Goal: Information Seeking & Learning: Learn about a topic

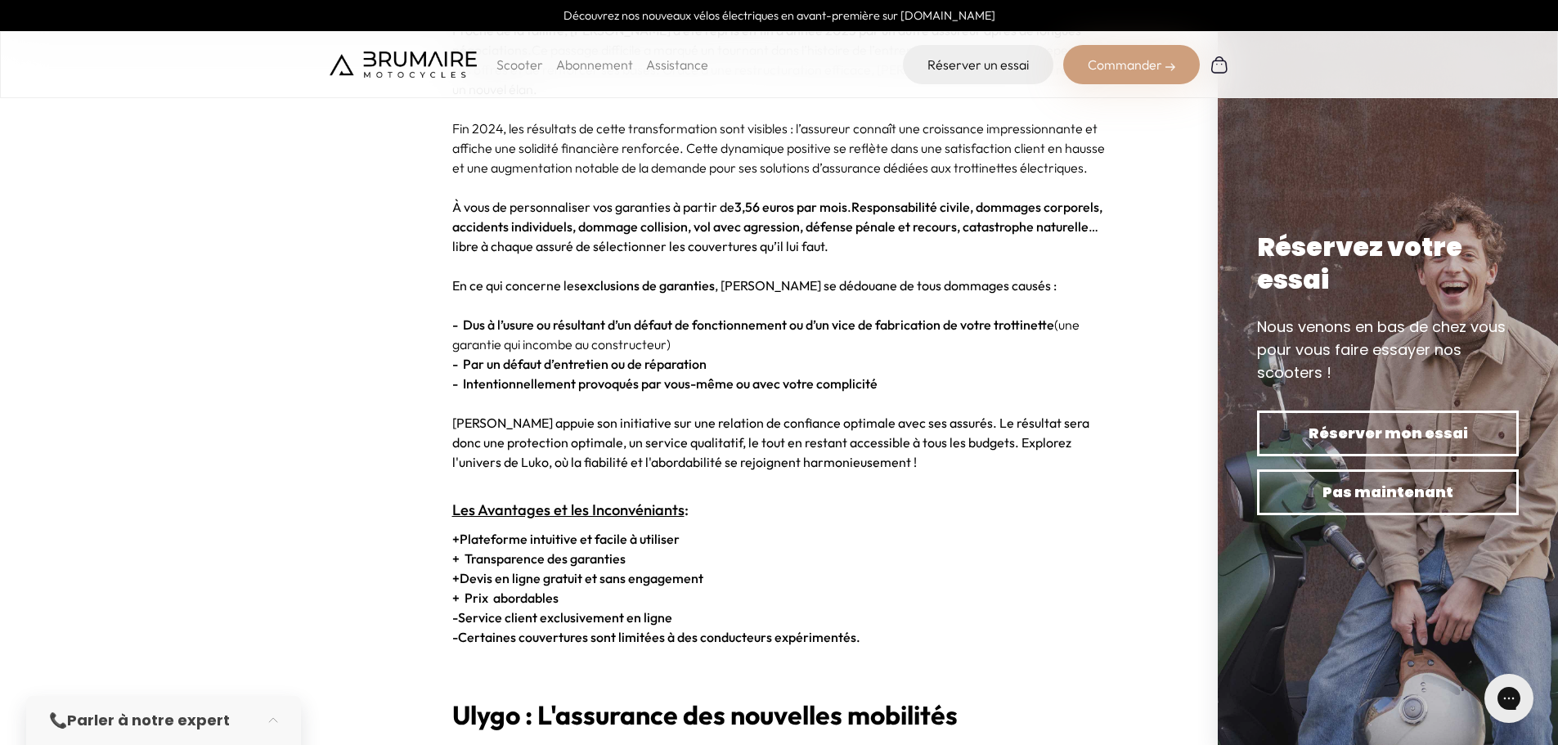
scroll to position [2535, 0]
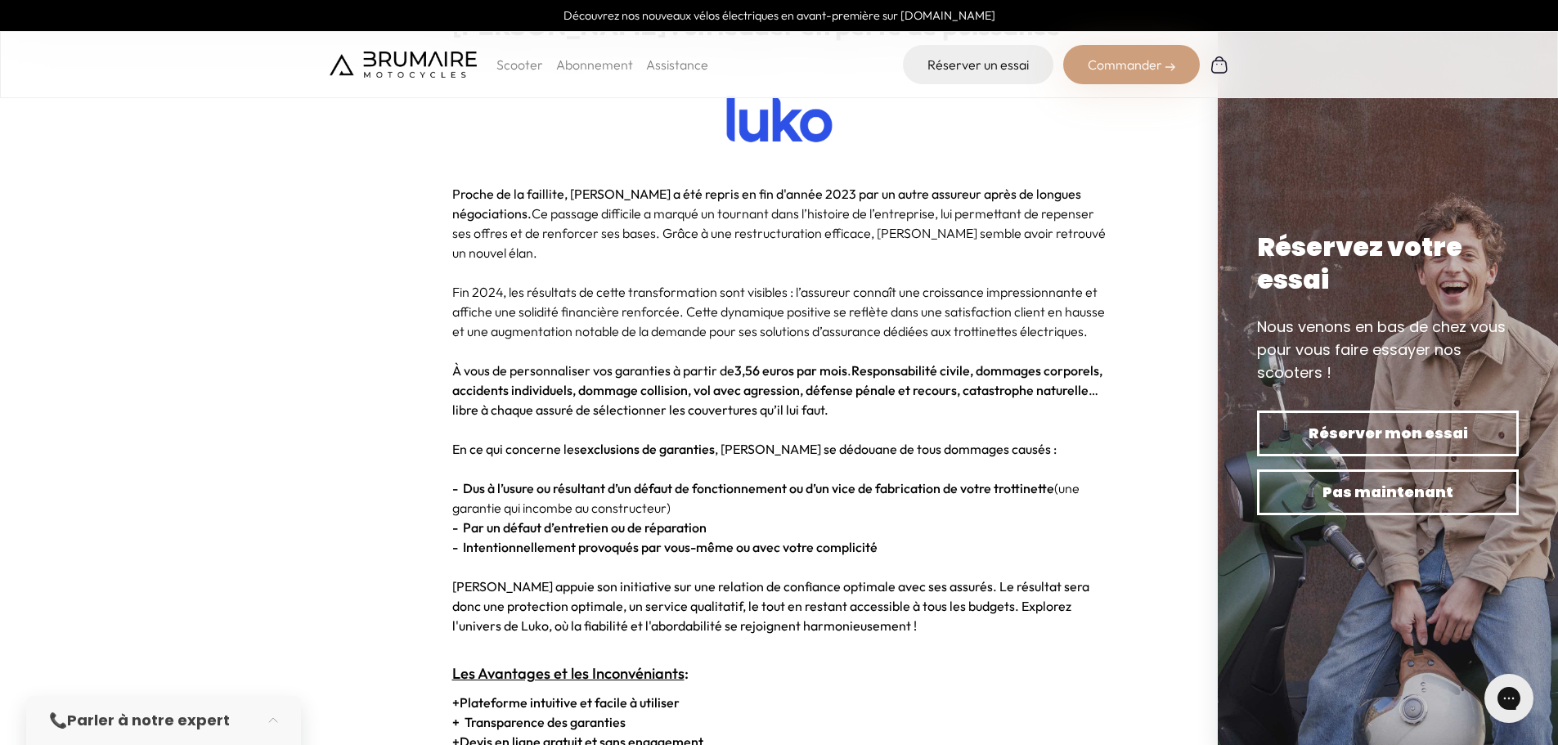
click at [664, 200] on span "Proche de la faillite, [PERSON_NAME] a été repris en fin d'année 2023 par un au…" at bounding box center [766, 204] width 629 height 36
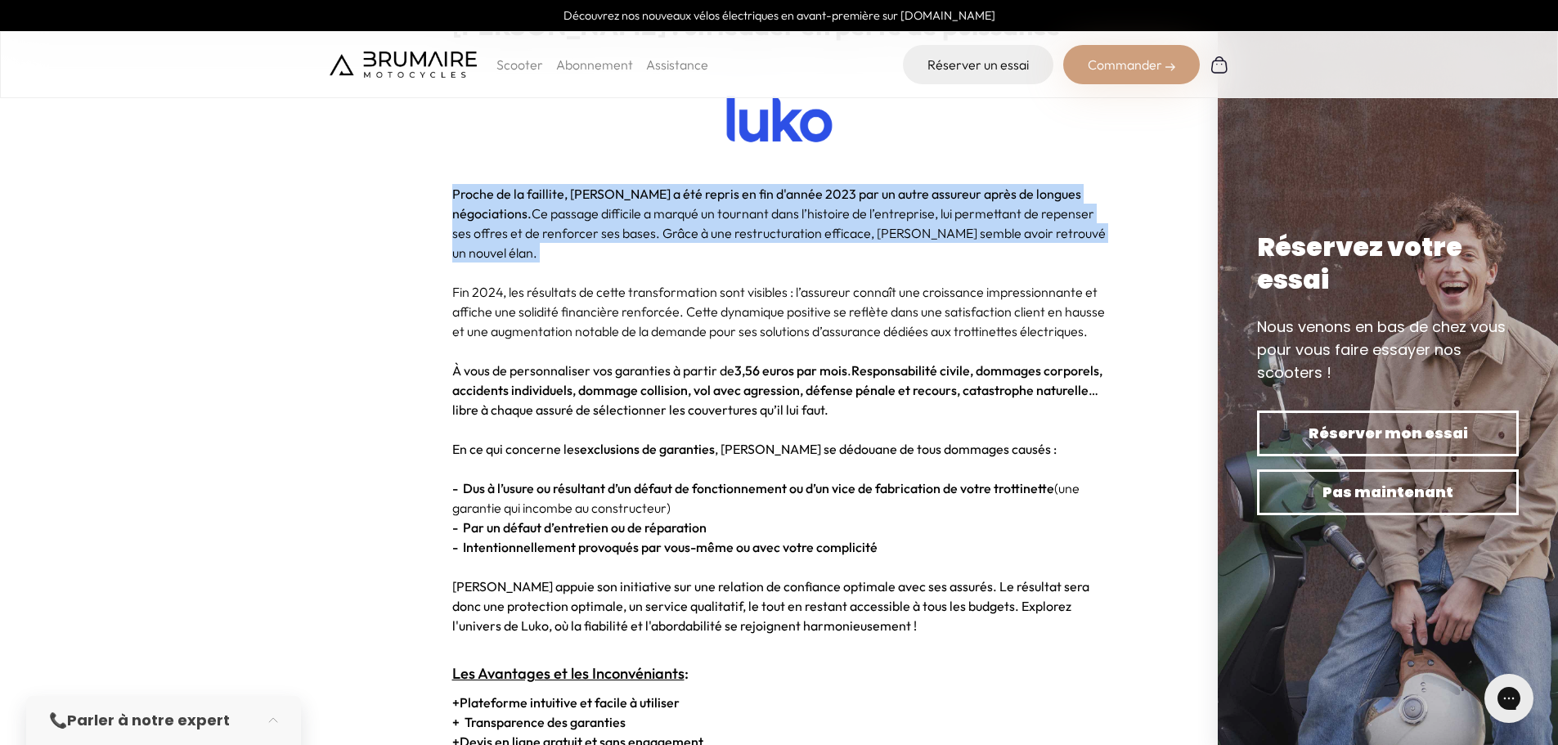
click at [664, 200] on span "Proche de la faillite, [PERSON_NAME] a été repris en fin d'année 2023 par un au…" at bounding box center [766, 204] width 629 height 36
click at [657, 214] on p "Proche de la faillite, [PERSON_NAME] a été repris en fin d'année 2023 par un au…" at bounding box center [779, 223] width 654 height 78
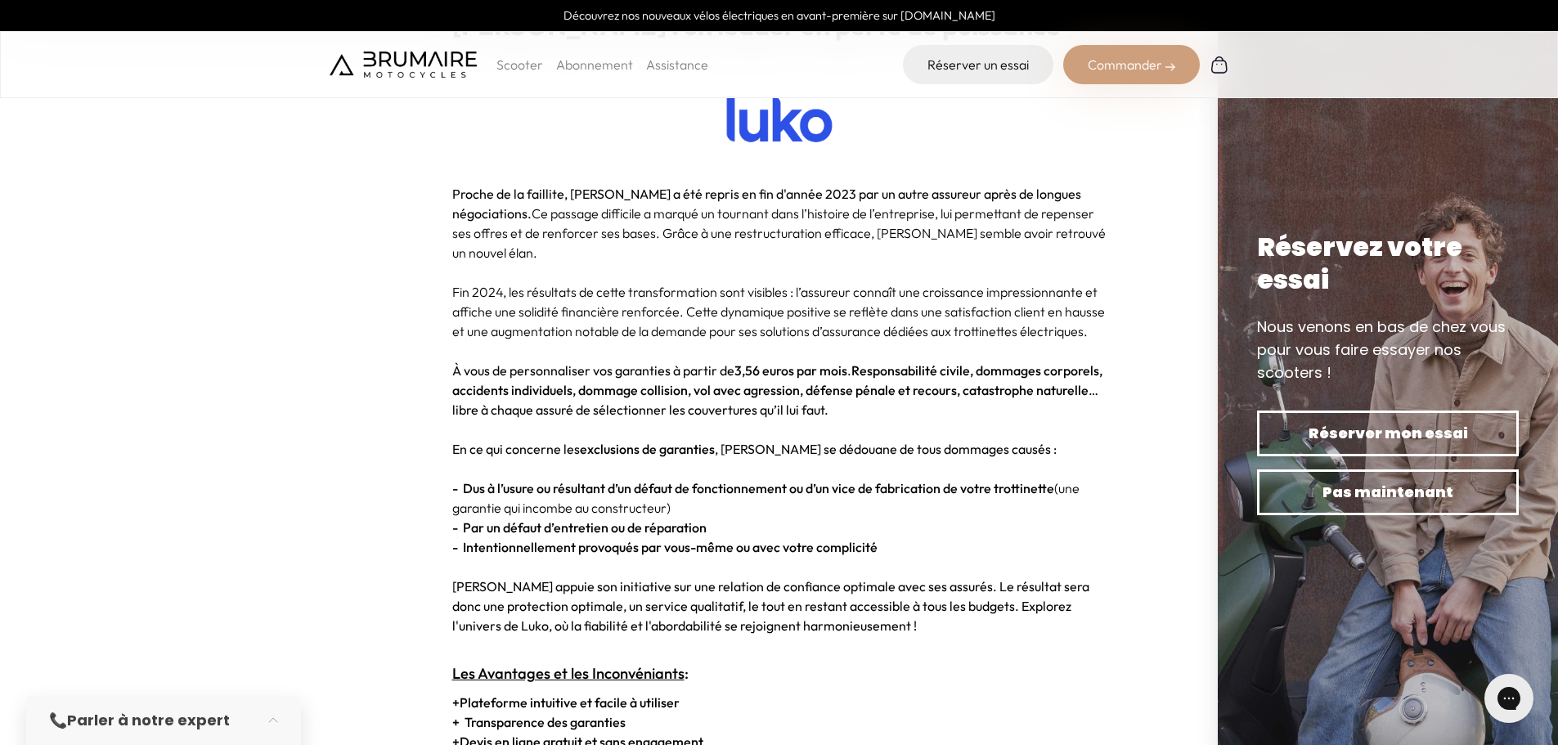
click at [602, 262] on p at bounding box center [779, 272] width 654 height 20
click at [594, 282] on p "Fin 2024, les résultats de cette transformation sont visibles : l’assureur conn…" at bounding box center [779, 311] width 654 height 59
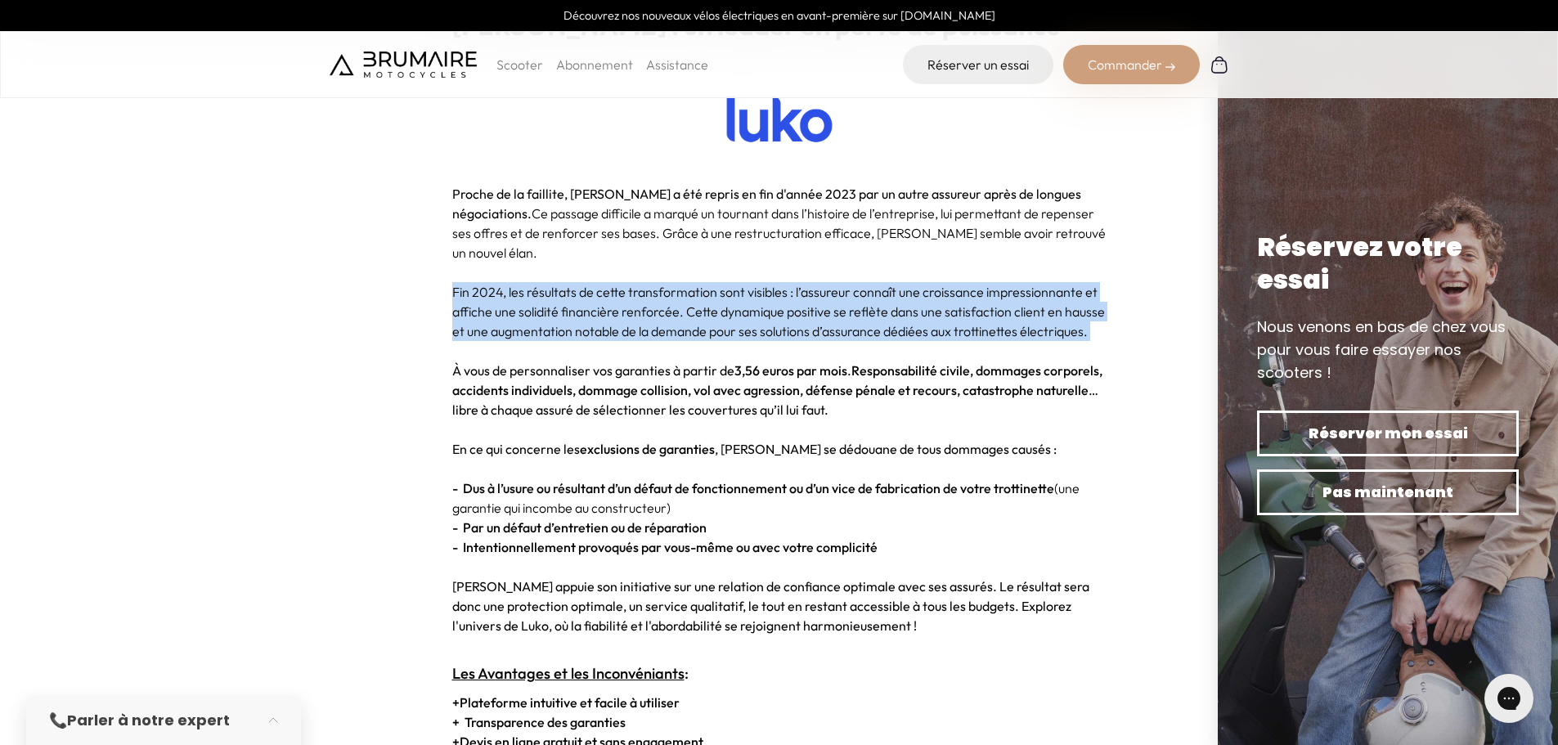
click at [594, 282] on p "Fin 2024, les résultats de cette transformation sont visibles : l’assureur conn…" at bounding box center [779, 311] width 654 height 59
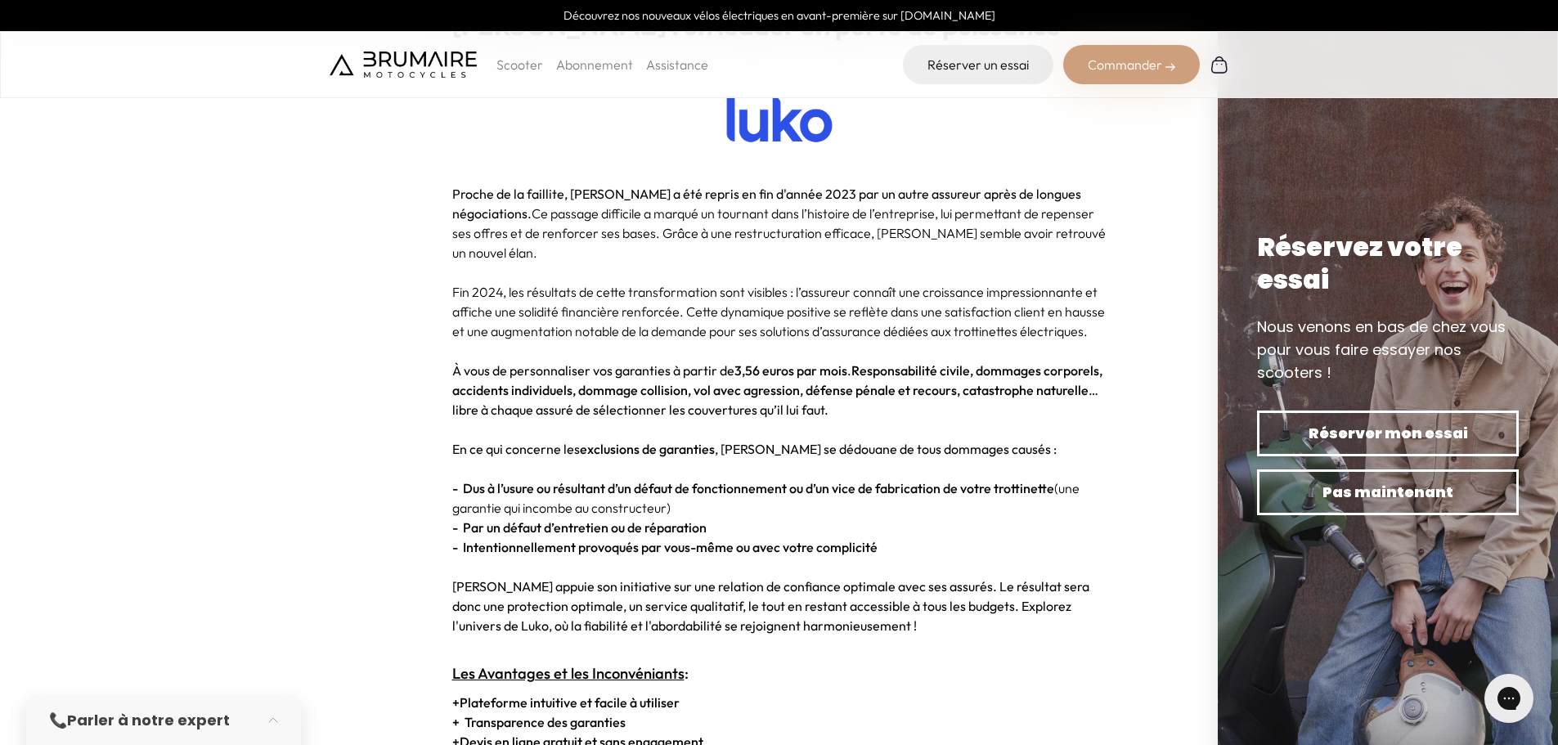
click at [545, 362] on span "À vous de personnaliser vos garanties à partir de 3,56 euros par mois . Respons…" at bounding box center [777, 390] width 650 height 56
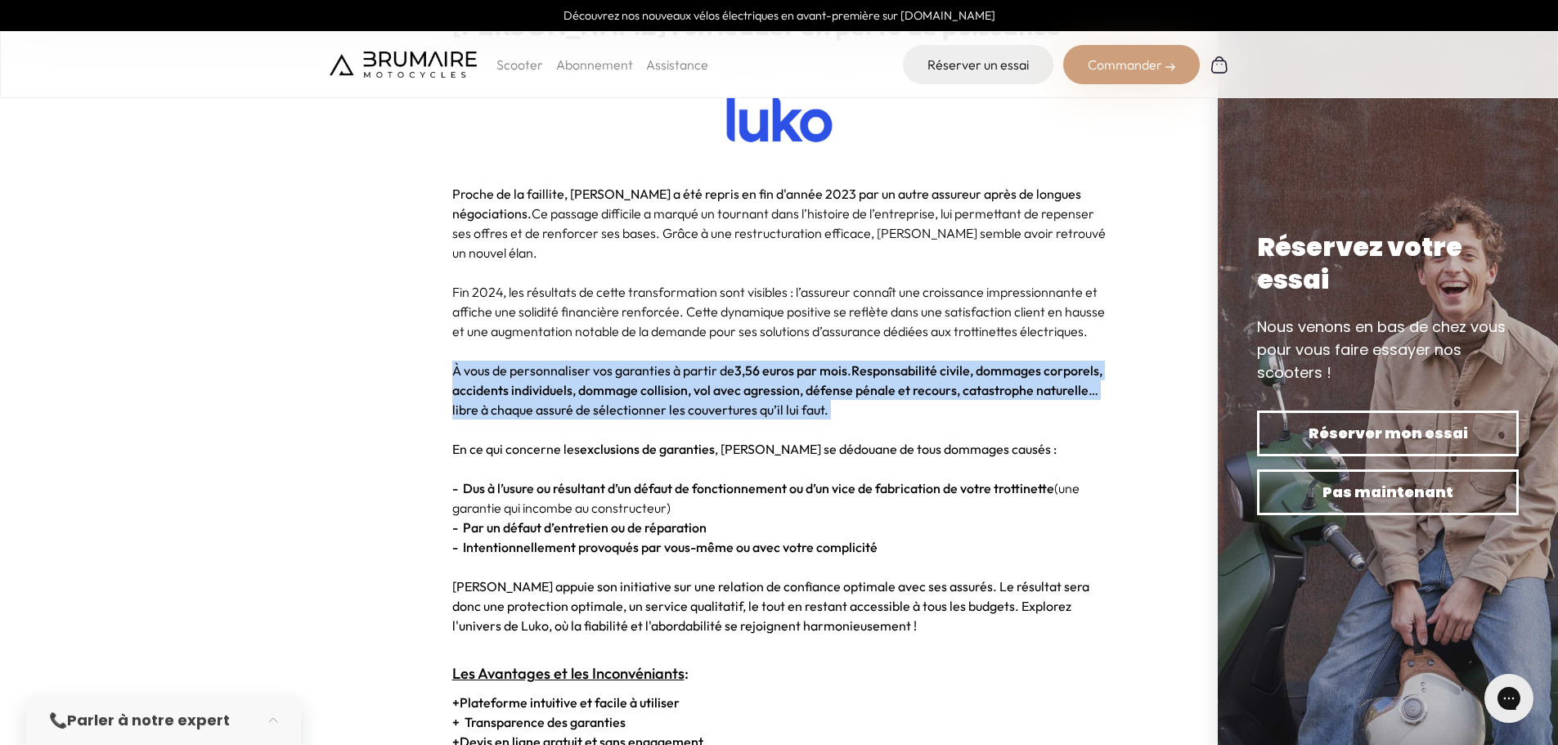
click at [545, 362] on span "À vous de personnaliser vos garanties à partir de 3,56 euros par mois . Respons…" at bounding box center [777, 390] width 650 height 56
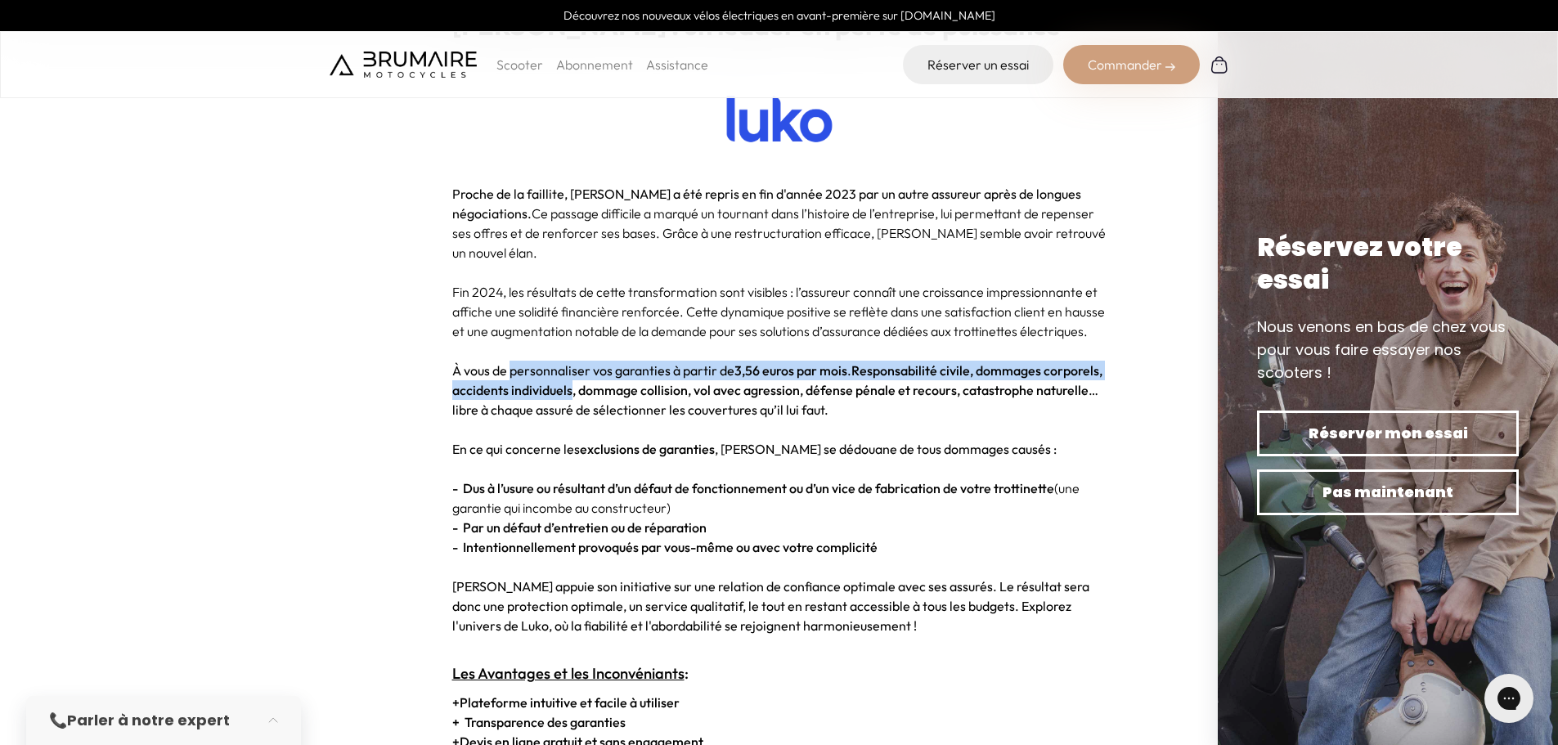
drag, startPoint x: 545, startPoint y: 343, endPoint x: 536, endPoint y: 366, distance: 23.8
click at [536, 366] on span "À vous de personnaliser vos garanties à partir de 3,56 euros par mois . Respons…" at bounding box center [777, 390] width 650 height 56
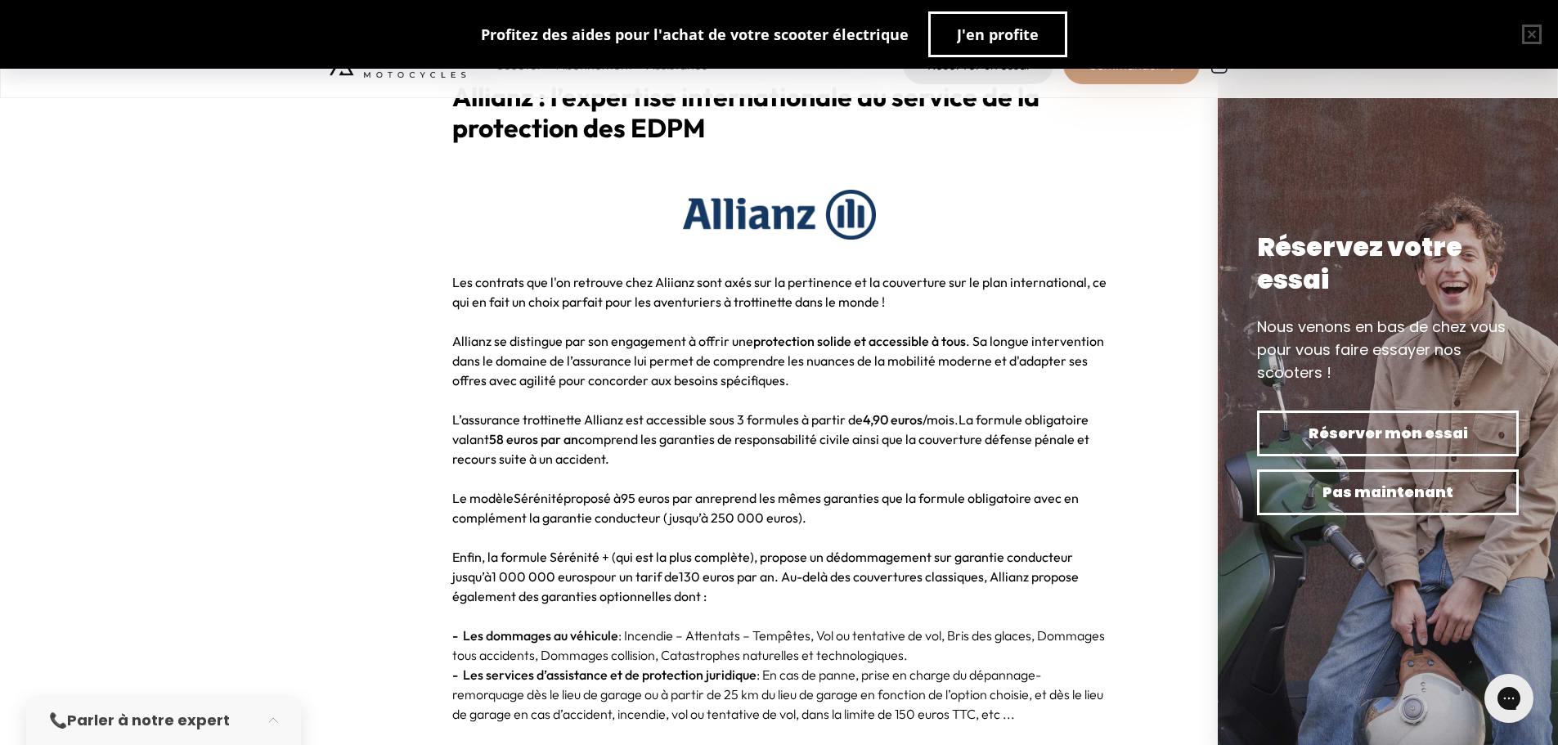
scroll to position [4252, 0]
